Goal: Task Accomplishment & Management: Complete application form

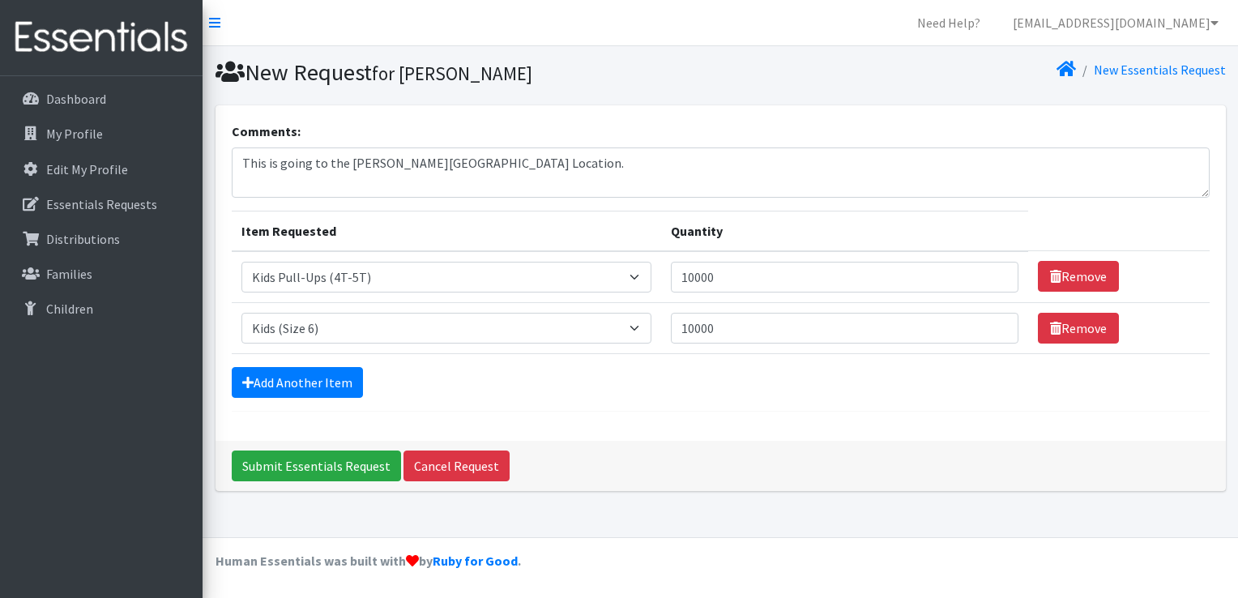
select select "1412"
select select "1216"
click at [502, 185] on textarea "This is going to the [PERSON_NAME][GEOGRAPHIC_DATA] Location." at bounding box center [721, 173] width 978 height 50
click at [224, 412] on div "Comments: This is going to the [PERSON_NAME][GEOGRAPHIC_DATA] Location. Item Re…" at bounding box center [721, 273] width 1011 height 336
click at [304, 463] on input "Submit Essentials Request" at bounding box center [316, 466] width 169 height 31
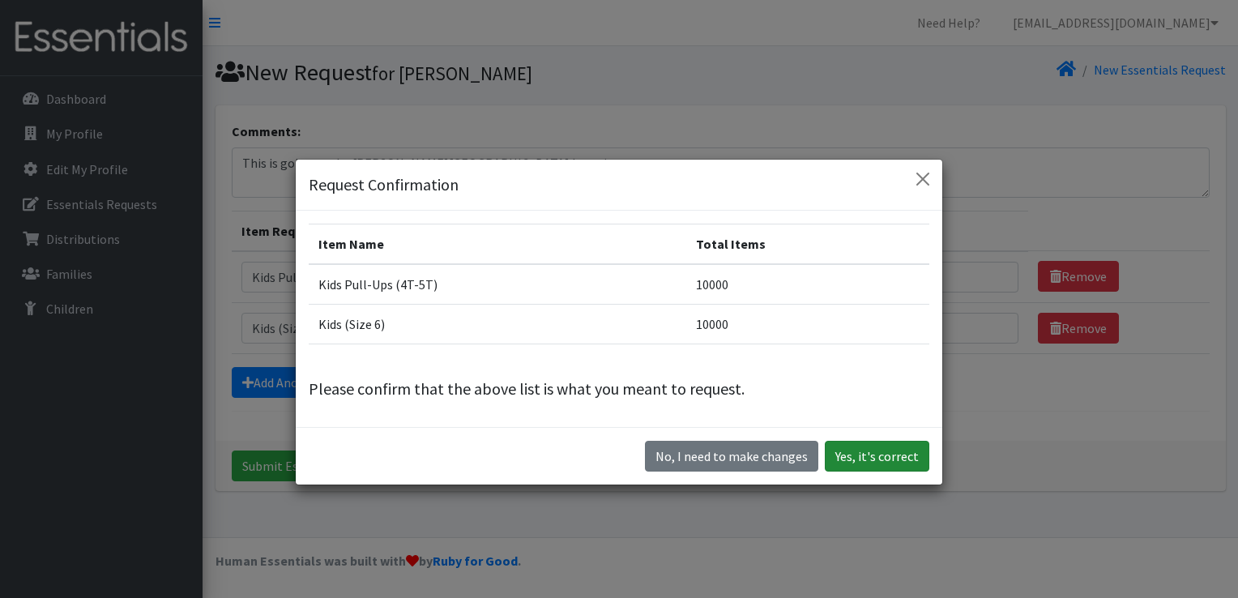
click at [866, 461] on button "Yes, it's correct" at bounding box center [877, 456] width 105 height 31
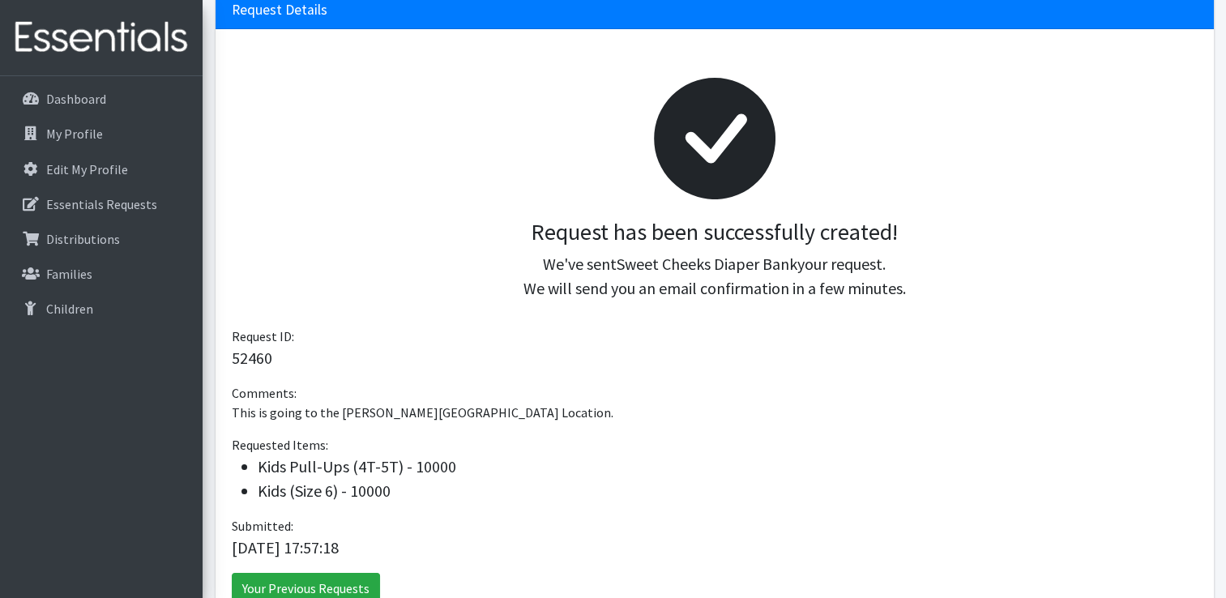
scroll to position [275, 0]
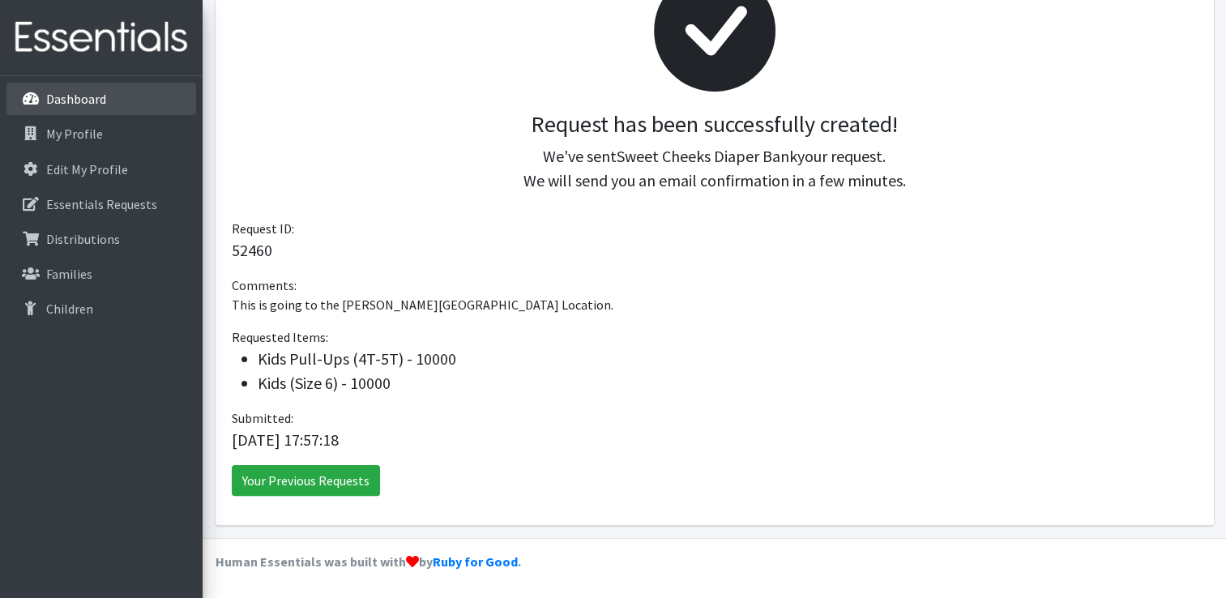
click at [75, 99] on p "Dashboard" at bounding box center [76, 99] width 60 height 16
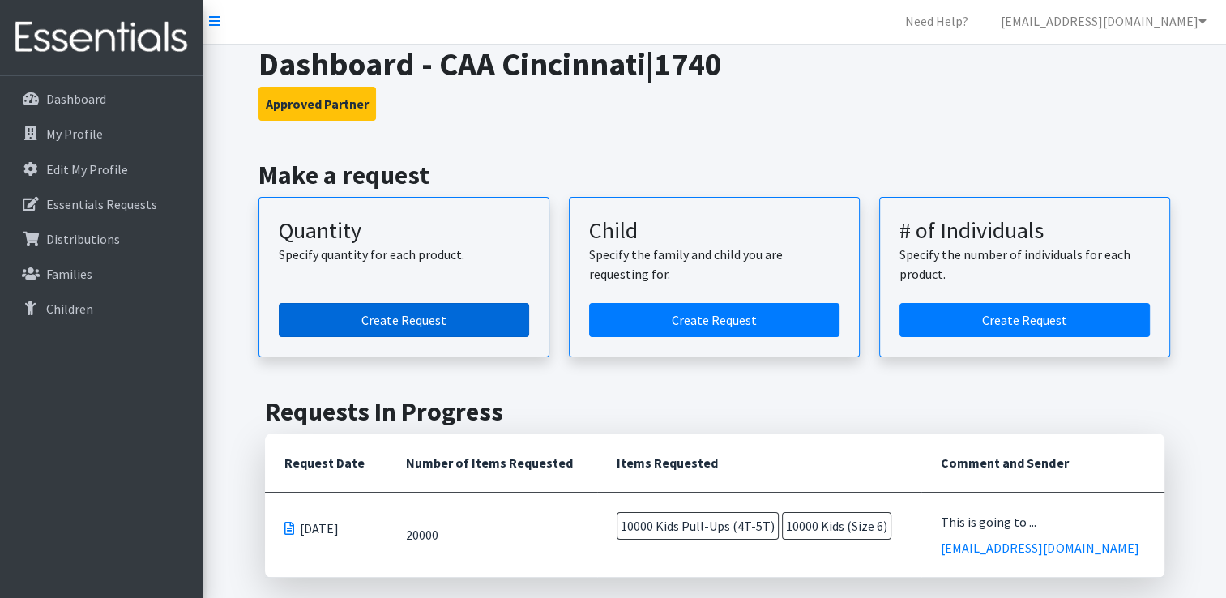
scroll to position [2, 0]
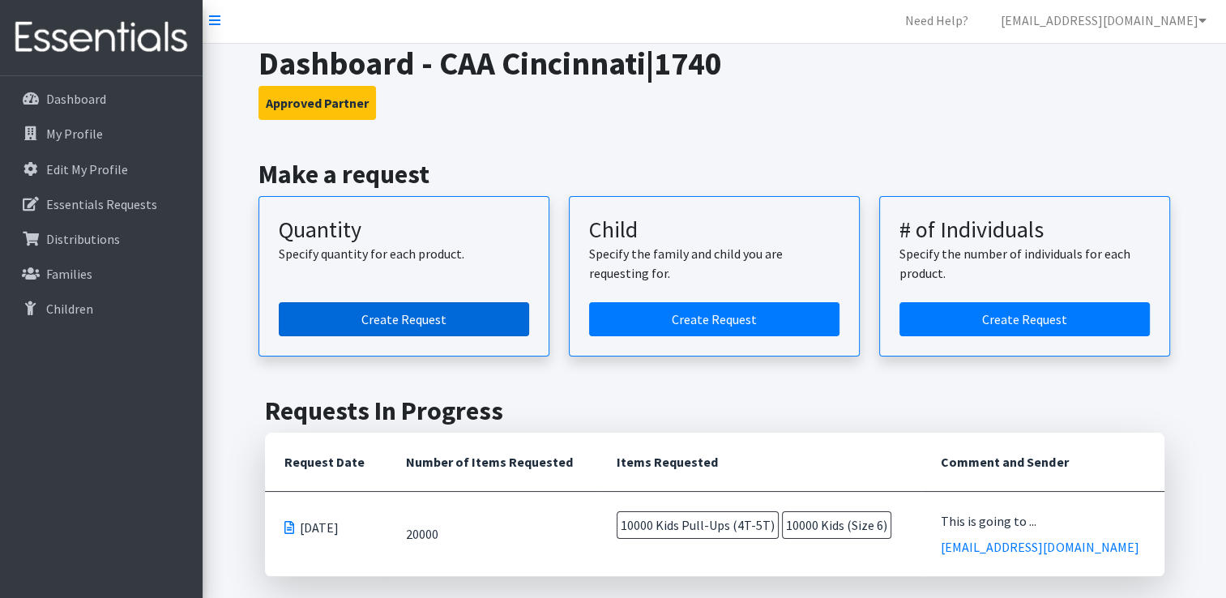
click at [389, 319] on link "Create Request" at bounding box center [404, 319] width 250 height 34
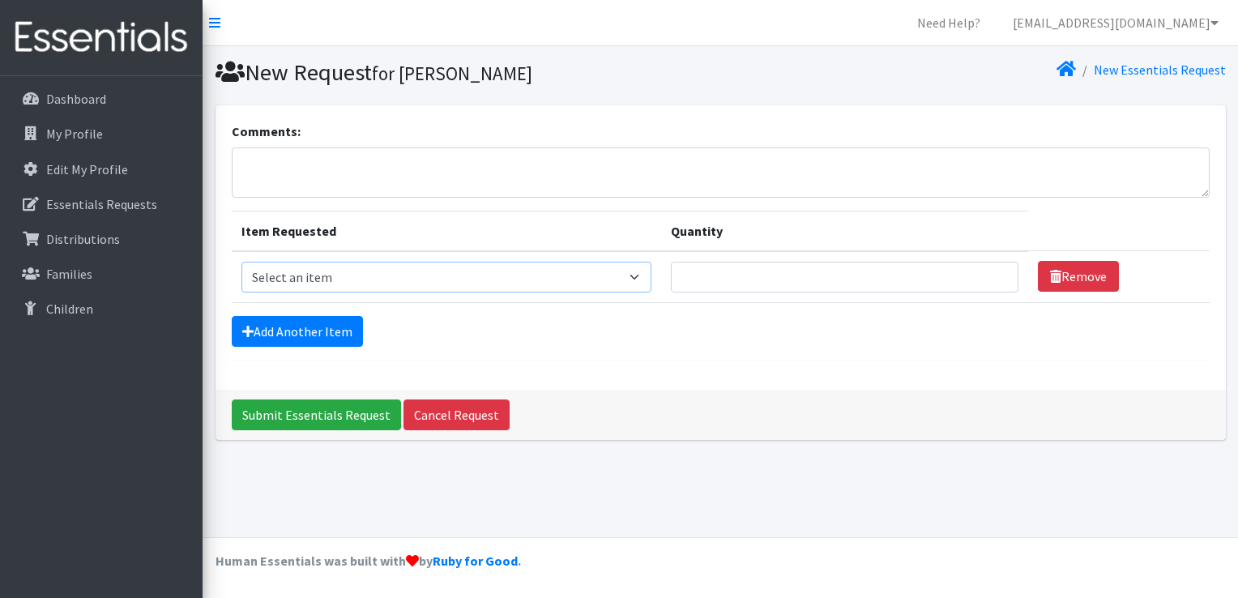
click at [306, 277] on select "Select an item Fly&Dry Potty Kit- 2T/3T Boy Fly&Dry Potty Kit- 2T/3T Girl Kids …" at bounding box center [447, 277] width 410 height 31
click at [414, 319] on div "Add Another Item" at bounding box center [721, 331] width 978 height 31
click at [369, 272] on select "Select an item Fly&Dry Potty Kit- 2T/3T Boy Fly&Dry Potty Kit- 2T/3T Girl Kids …" at bounding box center [447, 277] width 410 height 31
select select "4017"
click at [242, 262] on select "Select an item Fly&Dry Potty Kit- 2T/3T Boy Fly&Dry Potty Kit- 2T/3T Girl Kids …" at bounding box center [447, 277] width 410 height 31
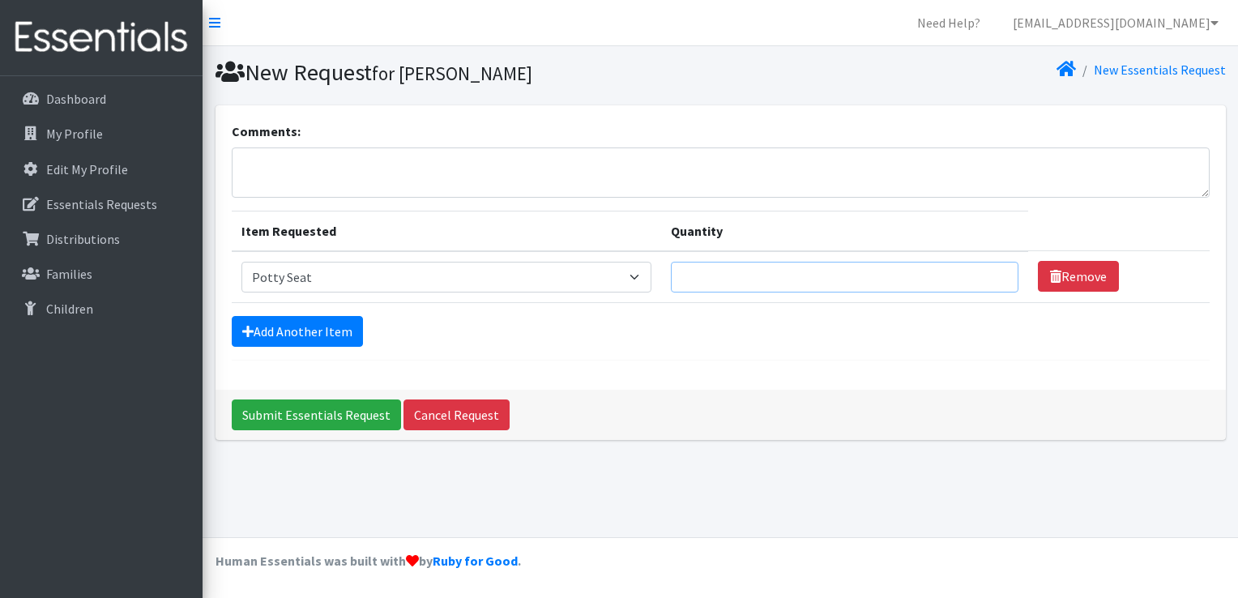
click at [725, 284] on input "Quantity" at bounding box center [845, 277] width 348 height 31
click at [564, 271] on select "Select an item Fly&Dry Potty Kit- 2T/3T Boy Fly&Dry Potty Kit- 2T/3T Girl Kids …" at bounding box center [447, 277] width 410 height 31
click at [528, 336] on div "Add Another Item" at bounding box center [721, 331] width 978 height 31
click at [350, 273] on select "Select an item Fly&Dry Potty Kit- 2T/3T Boy Fly&Dry Potty Kit- 2T/3T Girl Kids …" at bounding box center [447, 277] width 410 height 31
click at [554, 305] on form "Comments: Item Requested Quantity Item Requested Select an item Fly&Dry Potty K…" at bounding box center [721, 241] width 978 height 239
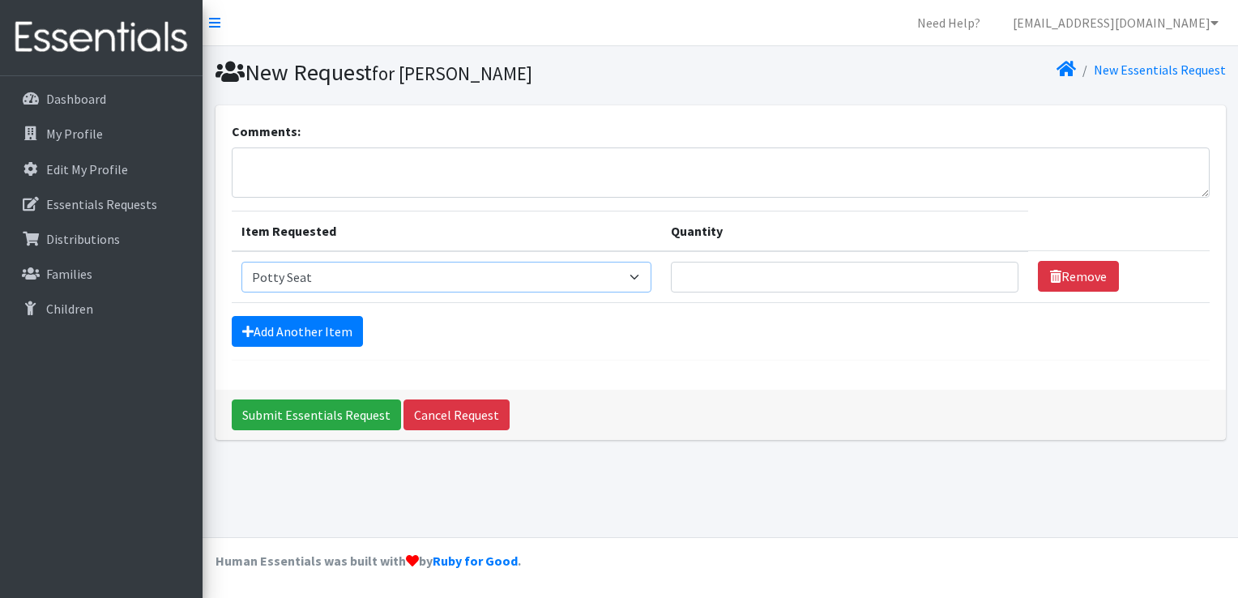
click at [499, 271] on select "Select an item Fly&Dry Potty Kit- 2T/3T Boy Fly&Dry Potty Kit- 2T/3T Girl Kids …" at bounding box center [447, 277] width 410 height 31
click at [242, 262] on select "Select an item Fly&Dry Potty Kit- 2T/3T Boy Fly&Dry Potty Kit- 2T/3T Girl Kids …" at bounding box center [447, 277] width 410 height 31
click at [321, 270] on select "Select an item Fly&Dry Potty Kit- 2T/3T Boy Fly&Dry Potty Kit- 2T/3T Girl Kids …" at bounding box center [447, 277] width 410 height 31
click at [587, 331] on div "Add Another Item" at bounding box center [721, 331] width 978 height 31
click at [483, 265] on select "Select an item Fly&Dry Potty Kit- 2T/3T Boy Fly&Dry Potty Kit- 2T/3T Girl Kids …" at bounding box center [447, 277] width 410 height 31
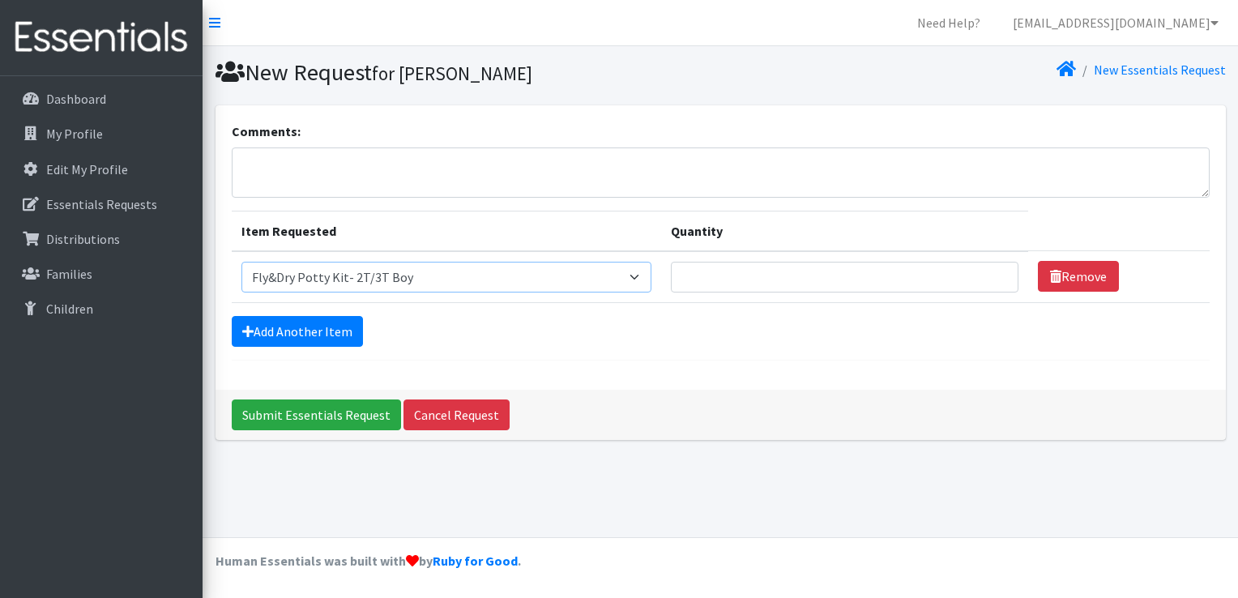
click at [242, 262] on select "Select an item Fly&Dry Potty Kit- 2T/3T Boy Fly&Dry Potty Kit- 2T/3T Girl Kids …" at bounding box center [447, 277] width 410 height 31
click at [411, 285] on select "Select an item Fly&Dry Potty Kit- 2T/3T Boy Fly&Dry Potty Kit- 2T/3T Girl Kids …" at bounding box center [447, 277] width 410 height 31
click at [242, 262] on select "Select an item Fly&Dry Potty Kit- 2T/3T Boy Fly&Dry Potty Kit- 2T/3T Girl Kids …" at bounding box center [447, 277] width 410 height 31
click at [325, 262] on select "Select an item Fly&Dry Potty Kit- 2T/3T Boy Fly&Dry Potty Kit- 2T/3T Girl Kids …" at bounding box center [447, 277] width 410 height 31
select select "15511"
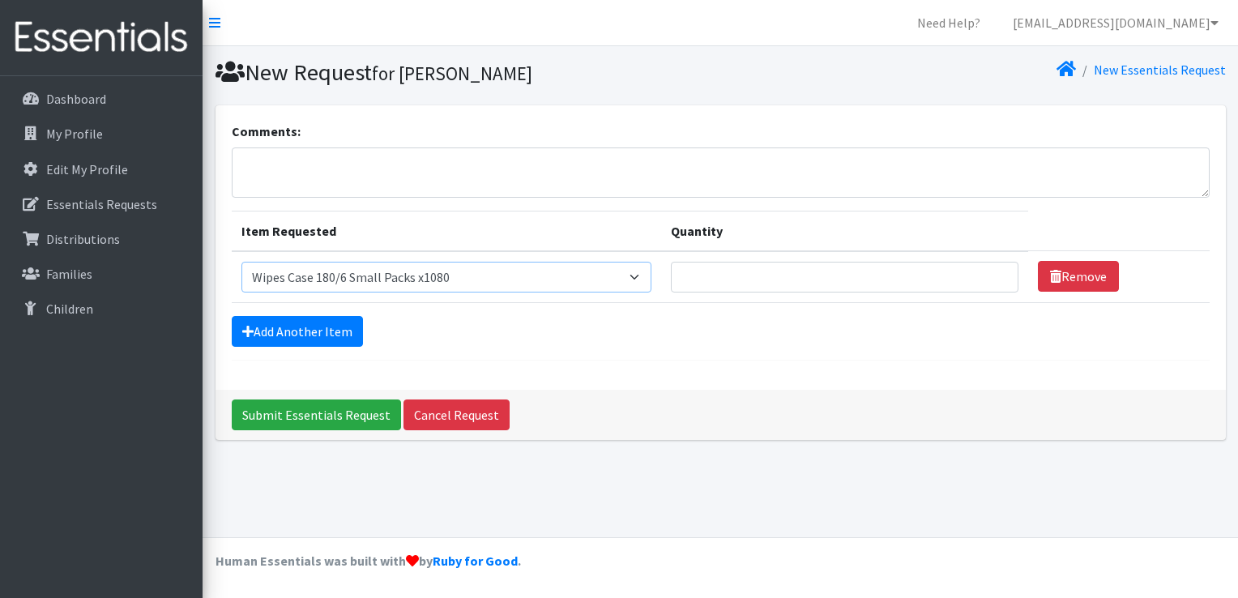
click at [242, 262] on select "Select an item Fly&Dry Potty Kit- 2T/3T Boy Fly&Dry Potty Kit- 2T/3T Girl Kids …" at bounding box center [447, 277] width 410 height 31
click at [1073, 279] on link "Remove" at bounding box center [1078, 276] width 81 height 31
